Goal: Task Accomplishment & Management: Use online tool/utility

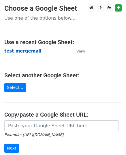
click at [25, 52] on strong "test mergemail" at bounding box center [22, 50] width 37 height 5
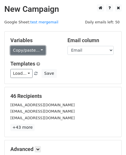
click at [32, 47] on link "Copy/paste..." at bounding box center [27, 50] width 35 height 9
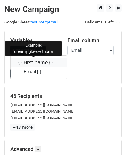
click at [29, 64] on link "{{First name}}" at bounding box center [39, 62] width 56 height 9
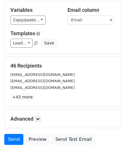
scroll to position [68, 0]
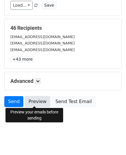
click at [36, 99] on link "Preview" at bounding box center [37, 101] width 25 height 11
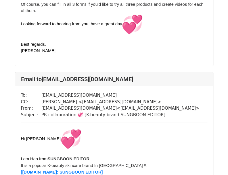
scroll to position [1237, 0]
